Goal: Information Seeking & Learning: Check status

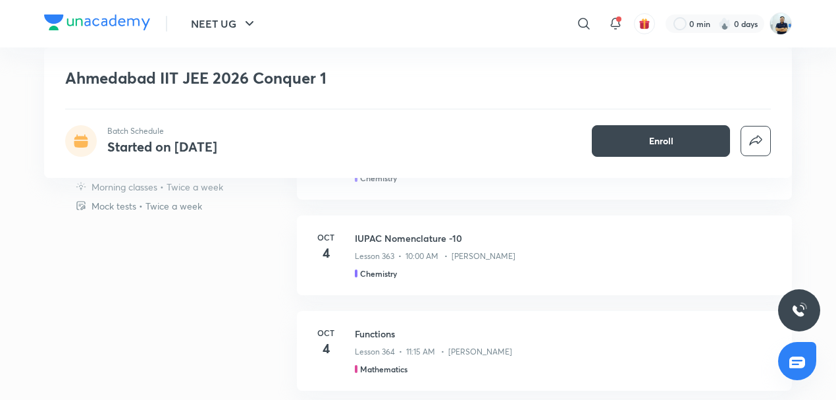
scroll to position [583, 0]
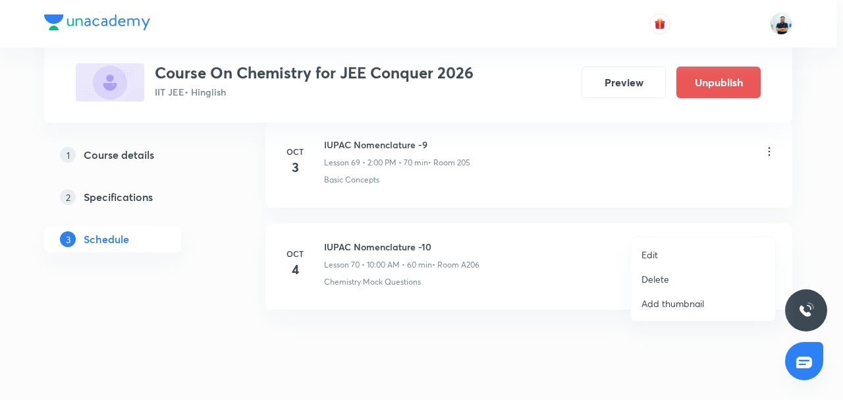
click at [681, 248] on li "Edit" at bounding box center [703, 254] width 144 height 24
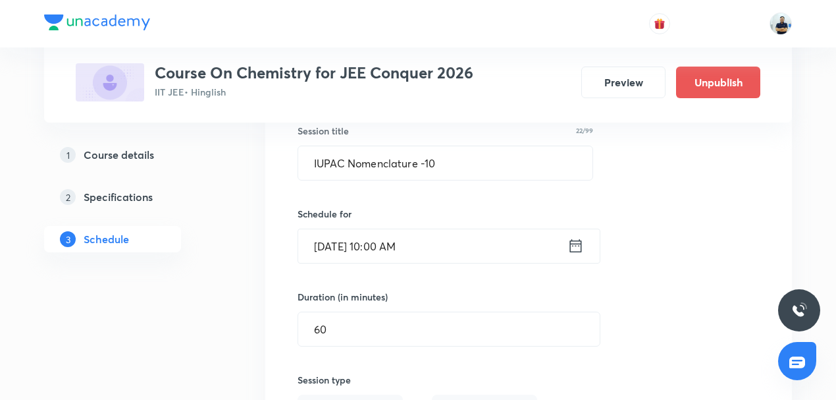
scroll to position [7315, 0]
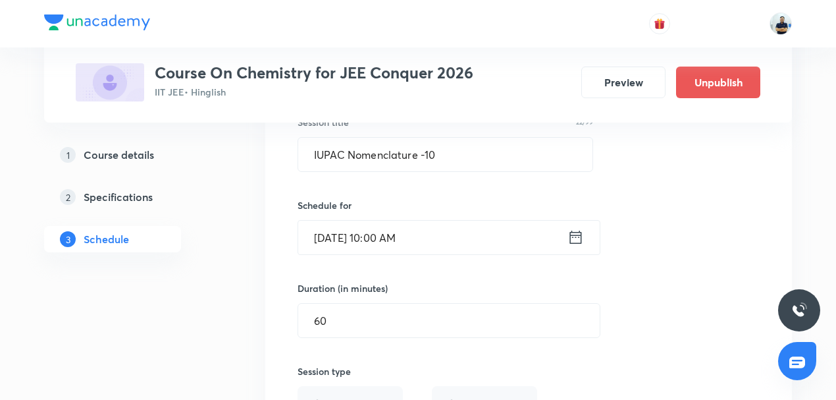
click at [381, 221] on input "Oct 4, 2025, 10:00 AM" at bounding box center [432, 238] width 269 height 34
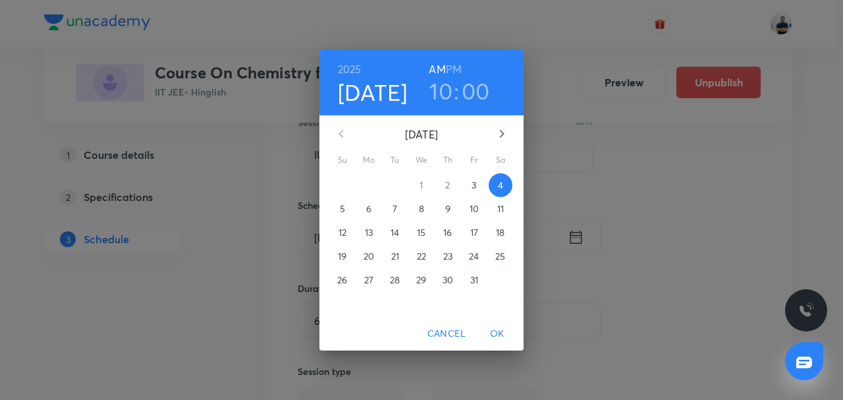
click at [370, 207] on p "6" at bounding box center [368, 208] width 5 height 13
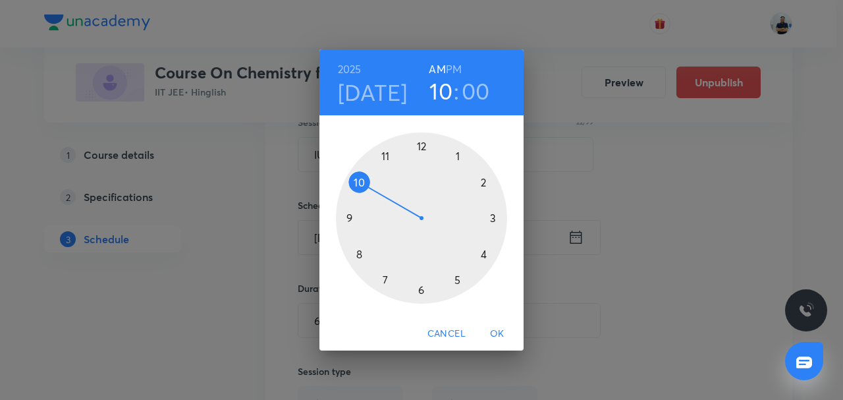
click at [493, 334] on span "OK" at bounding box center [497, 333] width 32 height 16
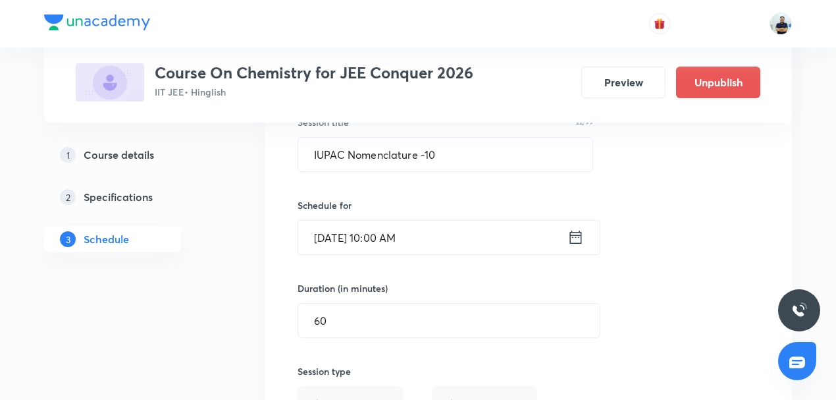
scroll to position [7622, 0]
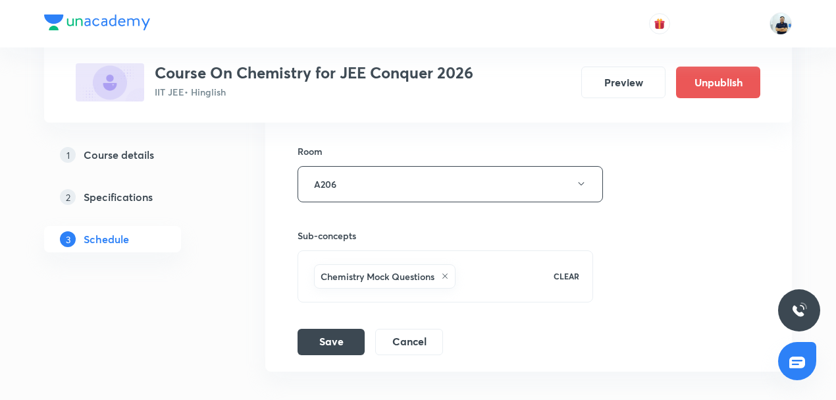
drag, startPoint x: 349, startPoint y: 309, endPoint x: 223, endPoint y: 247, distance: 141.0
click at [348, 329] on button "Save" at bounding box center [331, 342] width 67 height 26
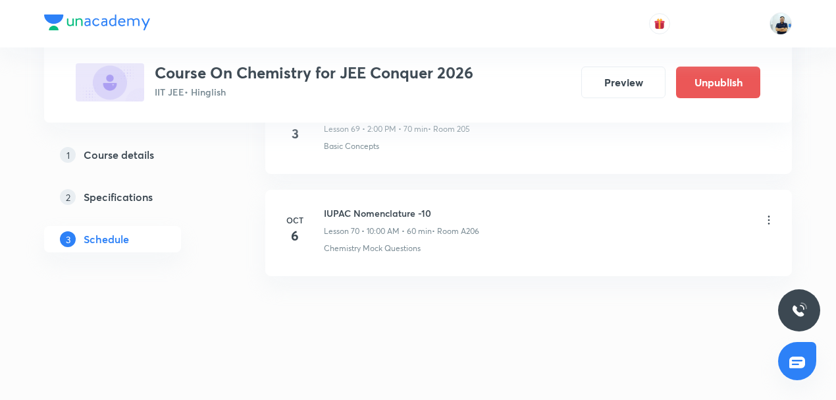
scroll to position [7180, 0]
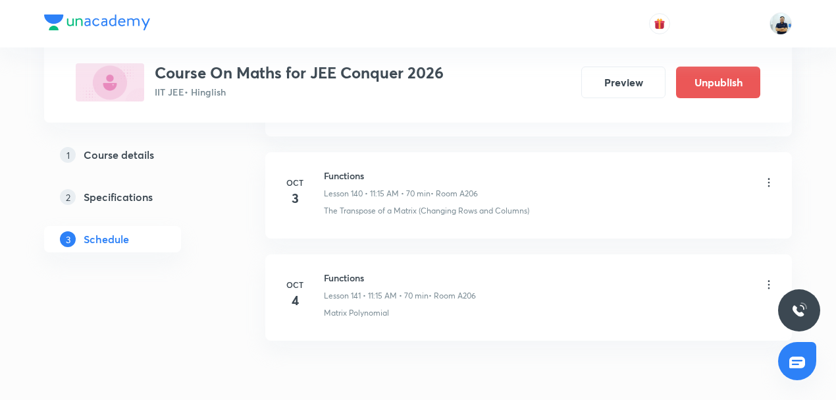
scroll to position [14988, 0]
click at [348, 271] on h6 "Functions" at bounding box center [400, 278] width 152 height 14
copy h6 "Functions"
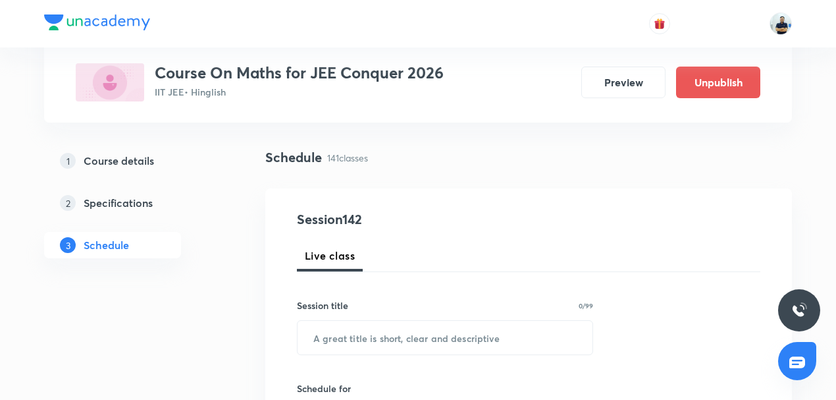
scroll to position [82, 0]
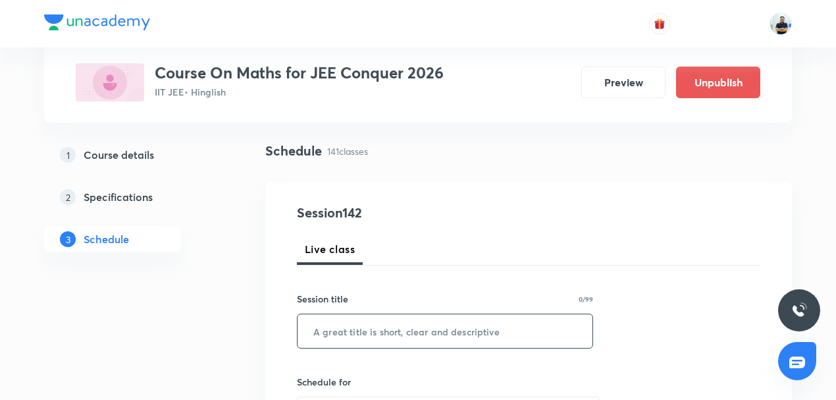
click at [357, 329] on input "text" at bounding box center [445, 331] width 295 height 34
paste input "Functions"
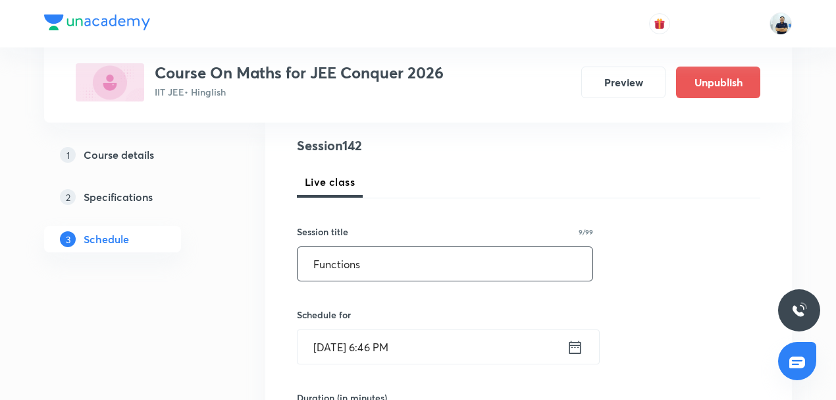
scroll to position [153, 0]
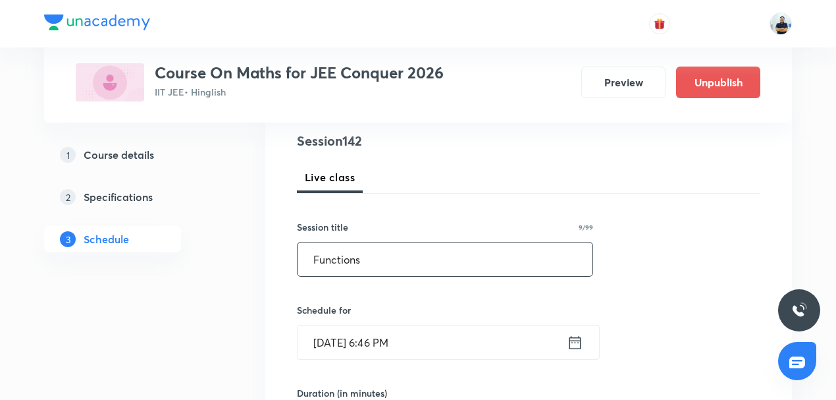
type input "Functions"
click at [356, 338] on input "Oct 3, 2025, 6:46 PM" at bounding box center [432, 342] width 269 height 34
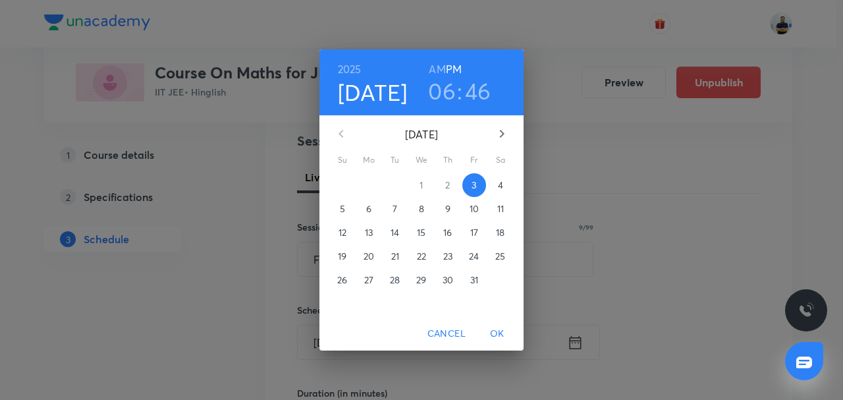
click at [436, 67] on h6 "AM" at bounding box center [437, 69] width 16 height 18
click at [436, 99] on h3 "06" at bounding box center [442, 91] width 28 height 28
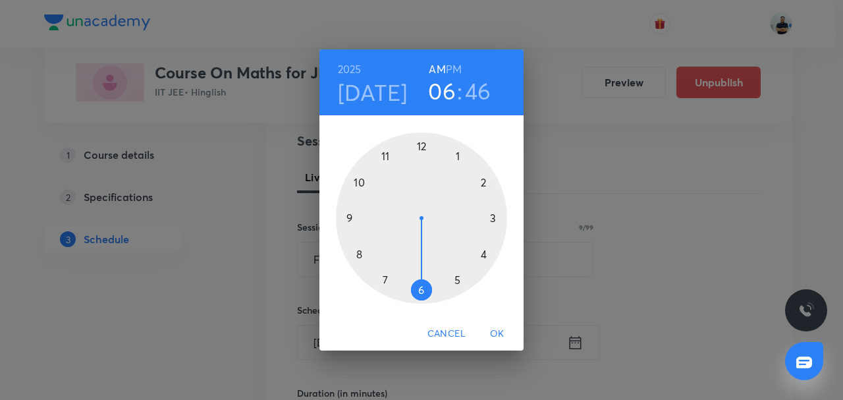
click at [379, 105] on h4 "Oct 3" at bounding box center [373, 92] width 70 height 28
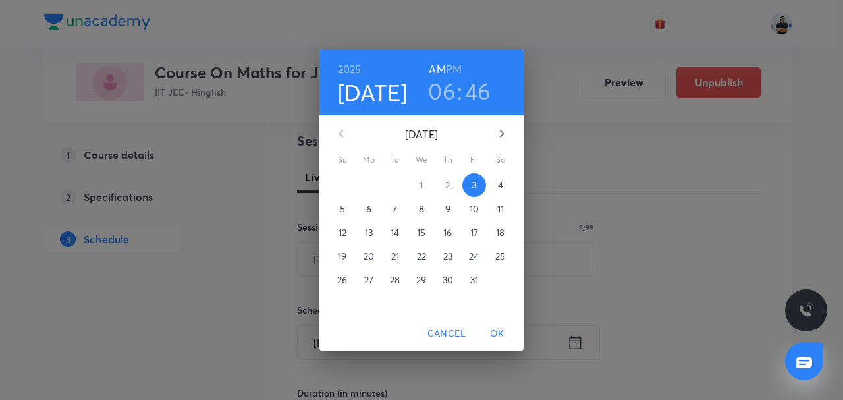
click at [499, 188] on p "4" at bounding box center [500, 184] width 5 height 13
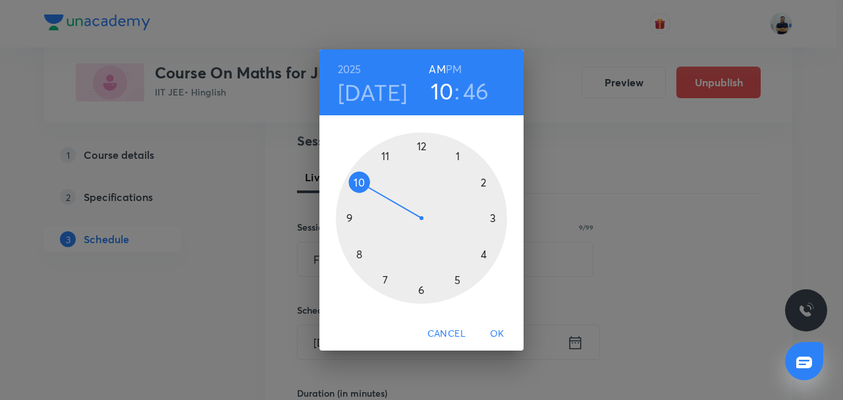
drag, startPoint x: 355, startPoint y: 172, endPoint x: 400, endPoint y: 167, distance: 45.8
click at [356, 173] on div at bounding box center [421, 217] width 171 height 171
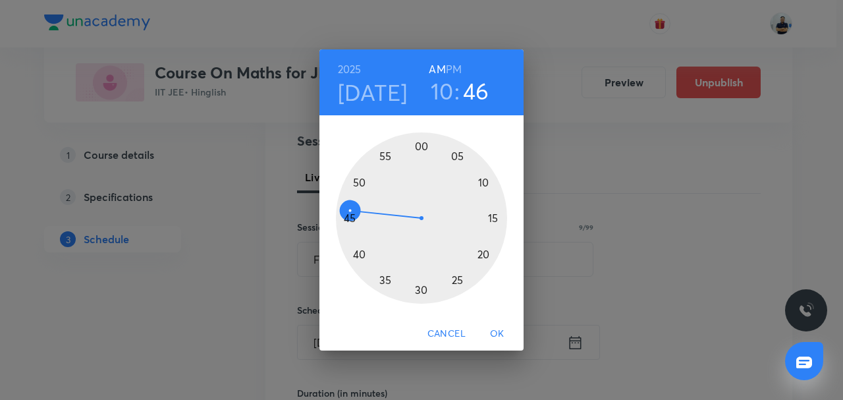
click at [420, 142] on div at bounding box center [421, 217] width 171 height 171
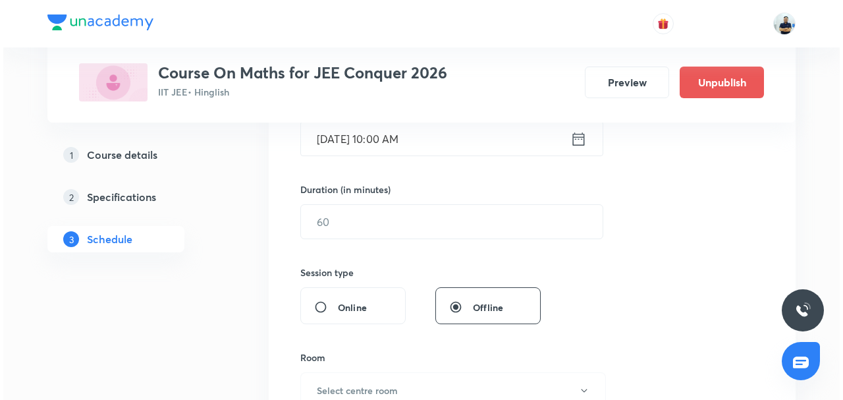
scroll to position [358, 0]
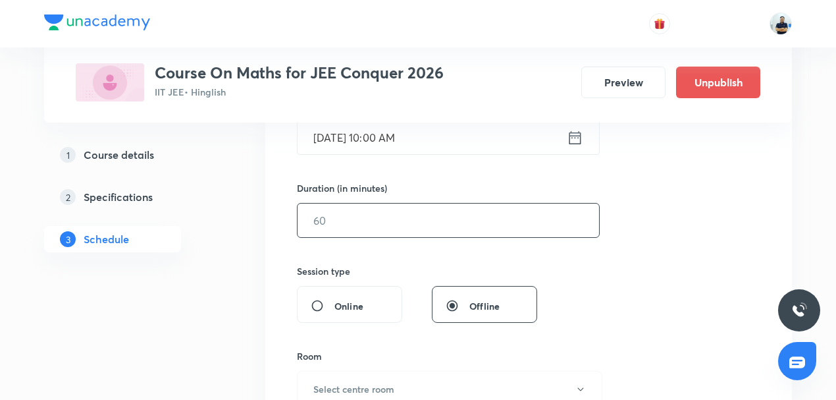
click at [337, 225] on input "text" at bounding box center [449, 220] width 302 height 34
type input "60"
click at [386, 377] on button "Select centre room" at bounding box center [449, 389] width 305 height 36
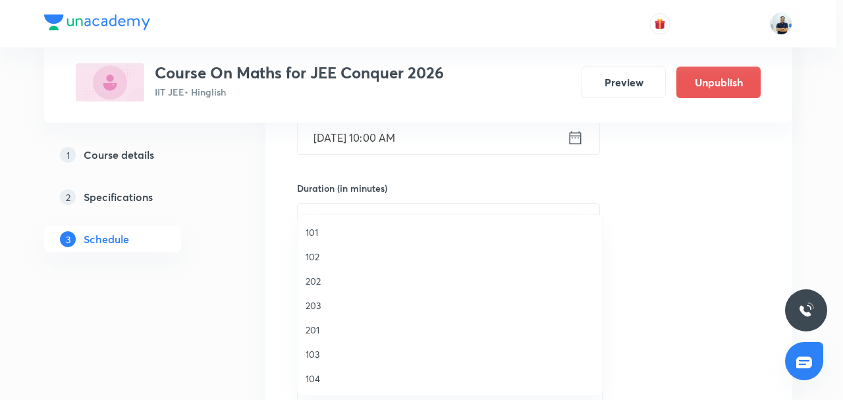
click at [320, 371] on span "104" at bounding box center [449, 378] width 288 height 14
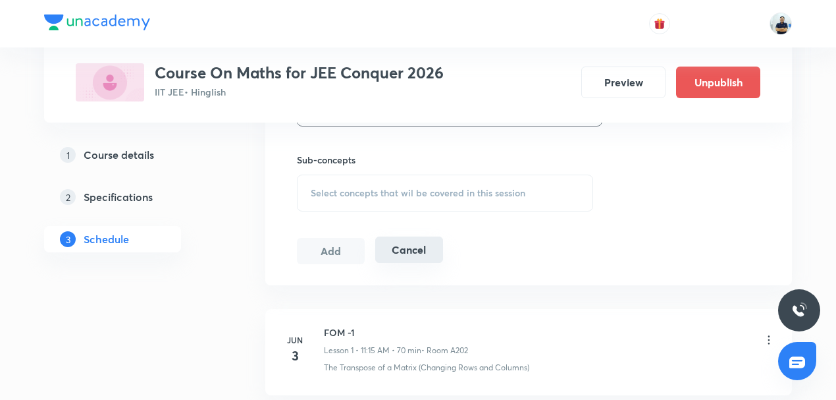
scroll to position [650, 0]
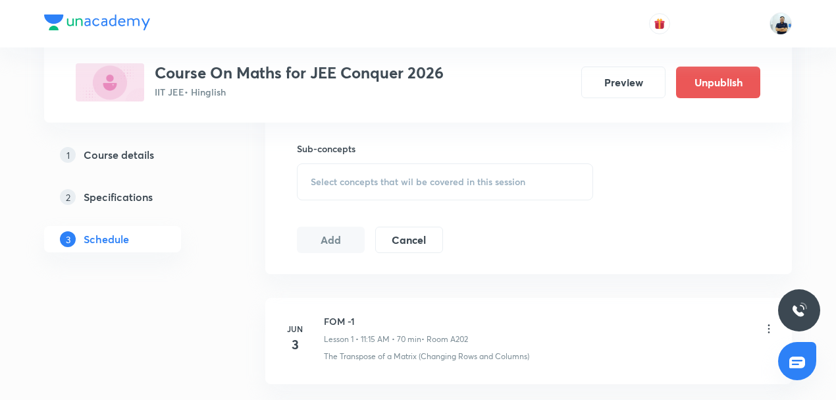
click at [448, 180] on span "Select concepts that wil be covered in this session" at bounding box center [418, 181] width 215 height 11
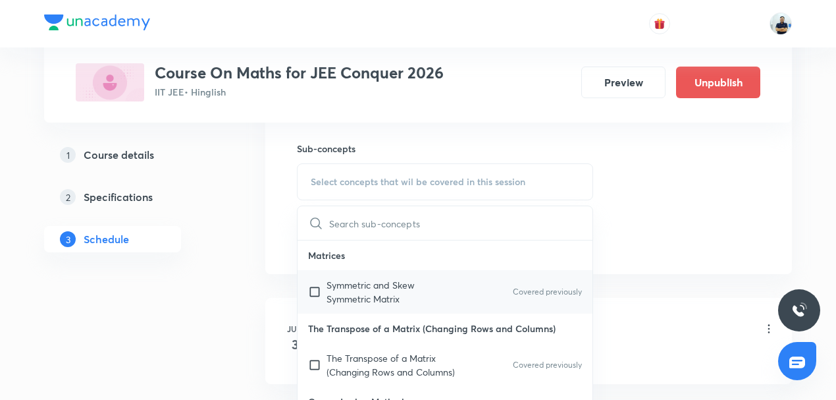
click at [359, 305] on div "Symmetric and Skew Symmetric Matrix Covered previously" at bounding box center [445, 291] width 295 height 43
checkbox input "true"
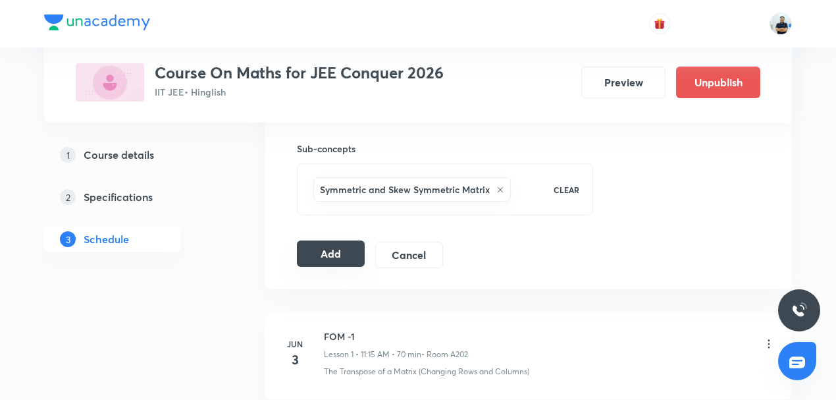
click at [330, 250] on button "Add" at bounding box center [331, 253] width 68 height 26
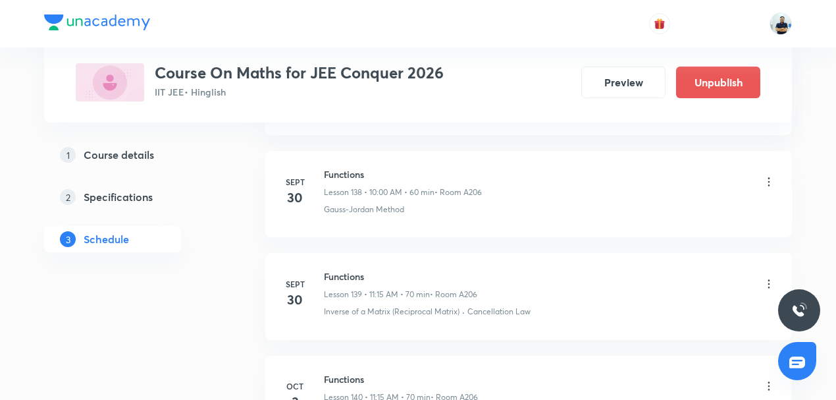
scroll to position [14486, 0]
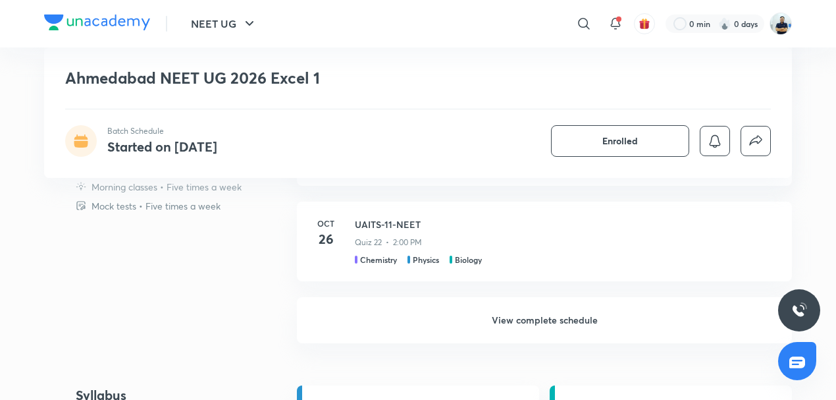
scroll to position [860, 0]
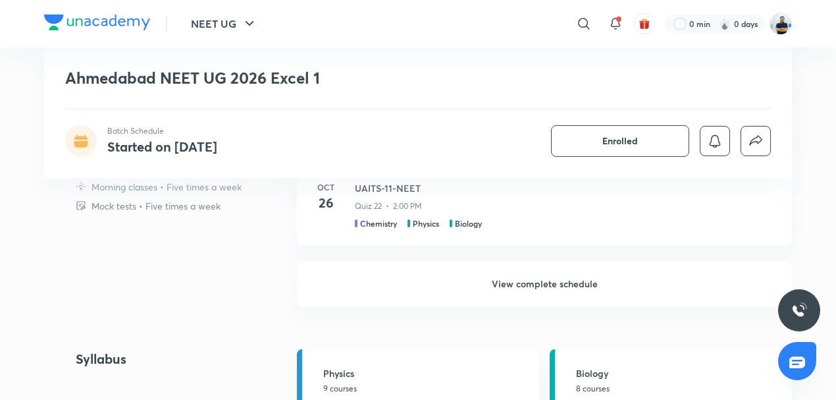
click at [530, 278] on h6 "View complete schedule" at bounding box center [544, 284] width 495 height 46
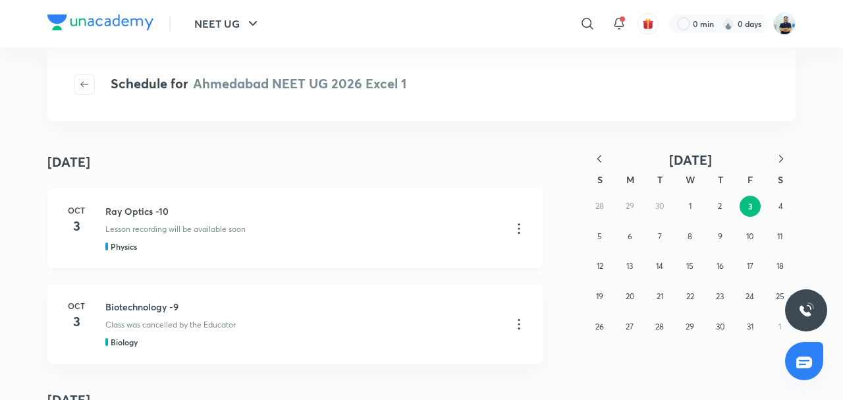
click at [209, 224] on p "Lesson recording will be available soon" at bounding box center [175, 229] width 140 height 12
